Goal: Task Accomplishment & Management: Use online tool/utility

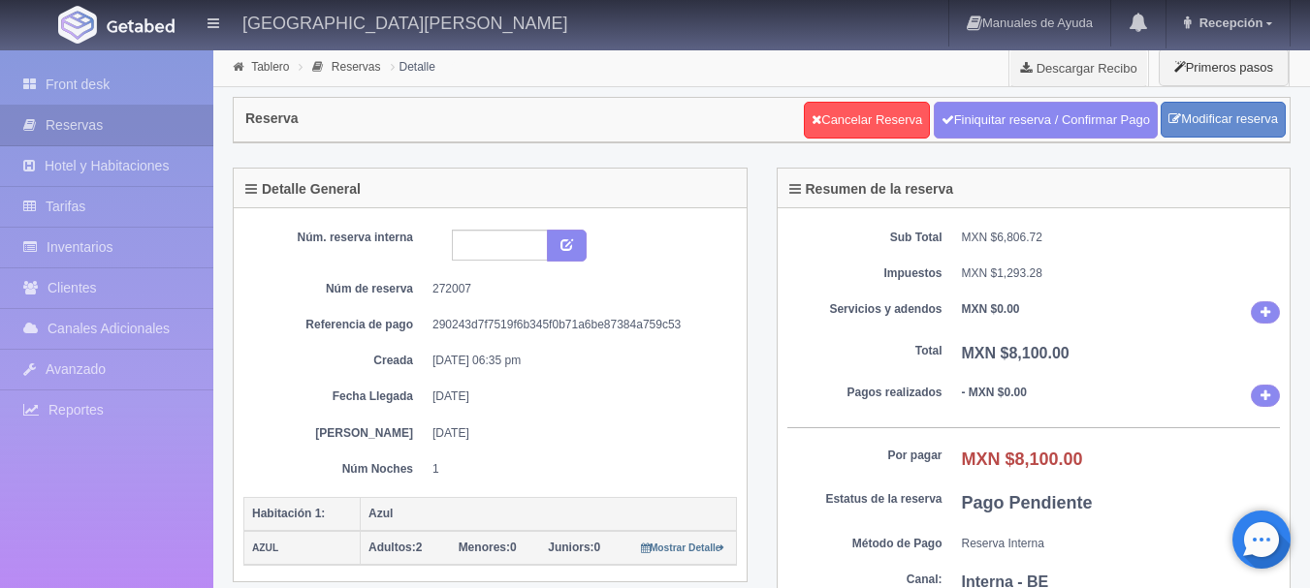
click at [109, 28] on img at bounding box center [141, 25] width 68 height 15
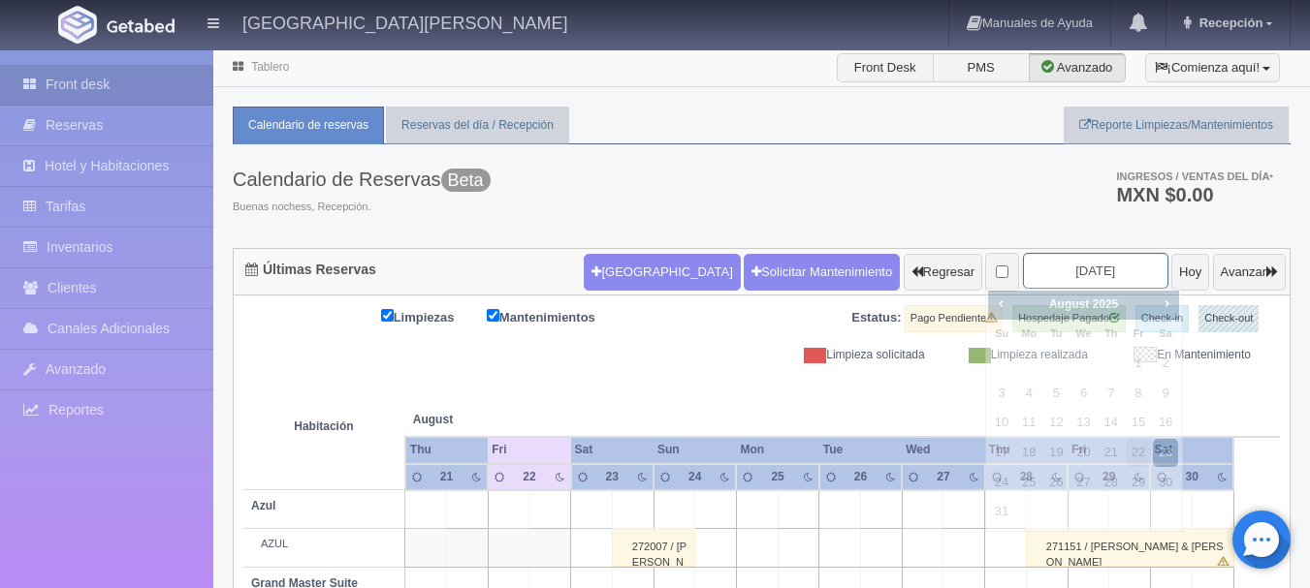
click at [1057, 269] on input "2025-08-23" at bounding box center [1095, 271] width 145 height 36
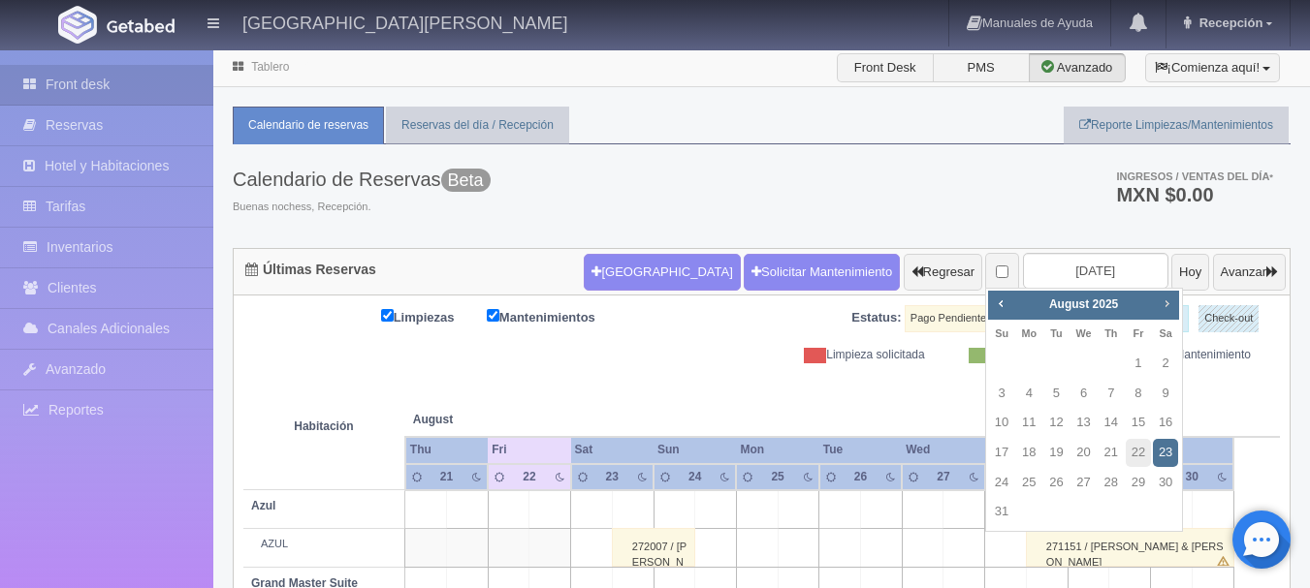
click at [1166, 301] on span "Next" at bounding box center [1166, 304] width 16 height 16
click at [1107, 367] on link "4" at bounding box center [1110, 364] width 25 height 28
type input "[DATE]"
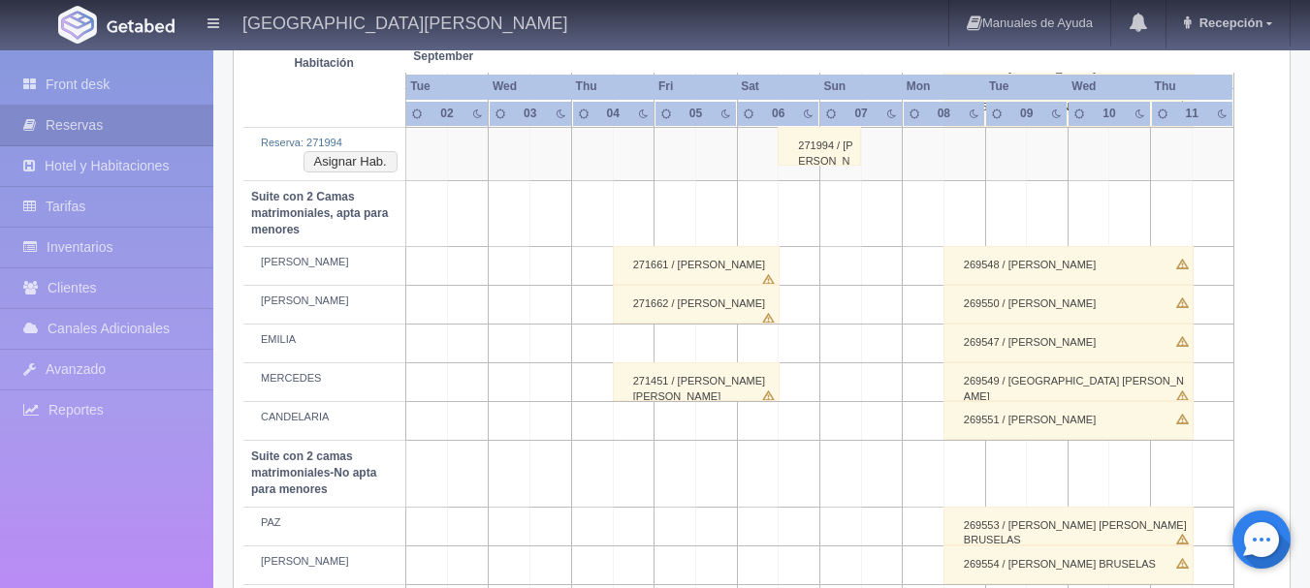
scroll to position [1342, 0]
